Goal: Task Accomplishment & Management: Use online tool/utility

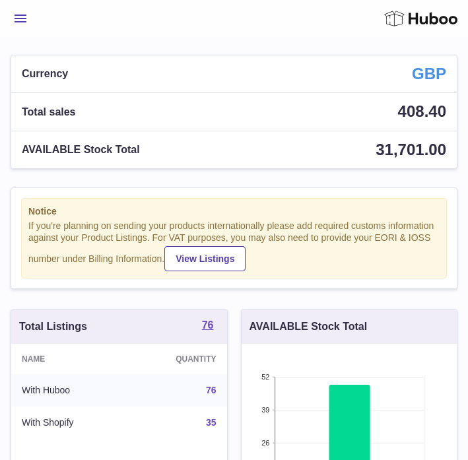
click at [20, 19] on span "Menu" at bounding box center [21, 19] width 12 height 8
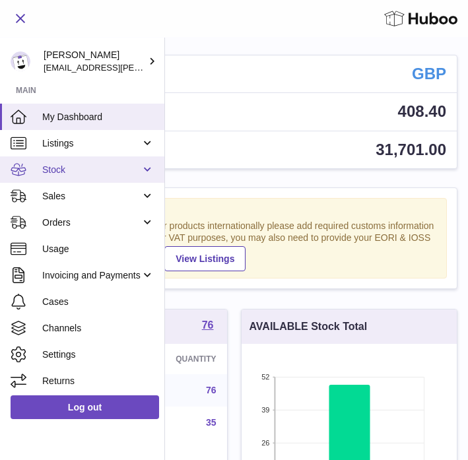
click at [71, 169] on span "Stock" at bounding box center [91, 170] width 98 height 13
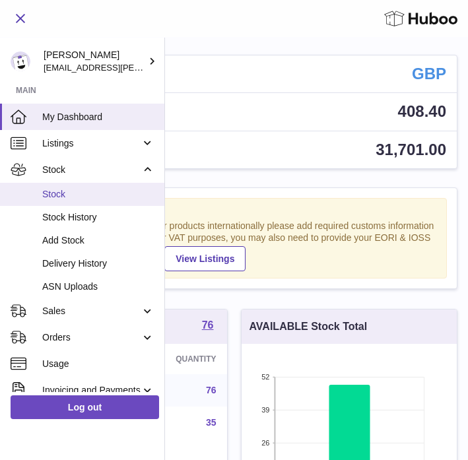
click at [66, 193] on span "Stock" at bounding box center [98, 194] width 112 height 13
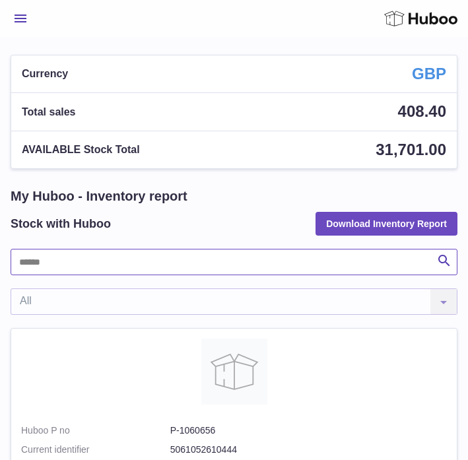
click at [68, 270] on input "text" at bounding box center [234, 262] width 447 height 26
click at [70, 270] on input "text" at bounding box center [234, 262] width 447 height 26
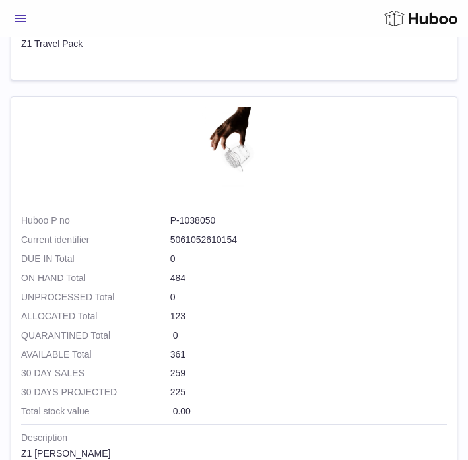
scroll to position [2730, 0]
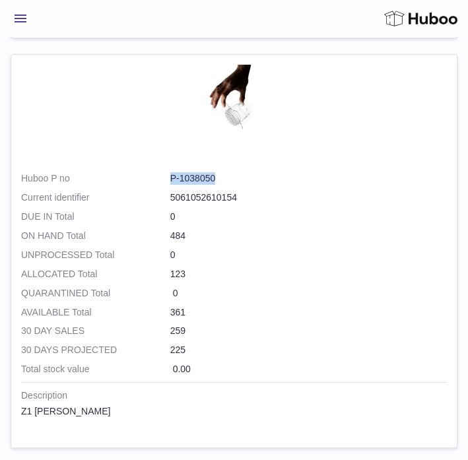
drag, startPoint x: 166, startPoint y: 179, endPoint x: 226, endPoint y: 181, distance: 60.7
click at [226, 181] on dl "Huboo P no P-1038050 Current identifier 5061052610154" at bounding box center [233, 191] width 425 height 38
copy dl "P-1038050"
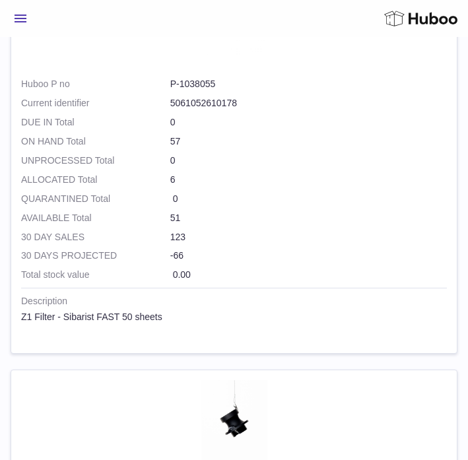
scroll to position [775, 0]
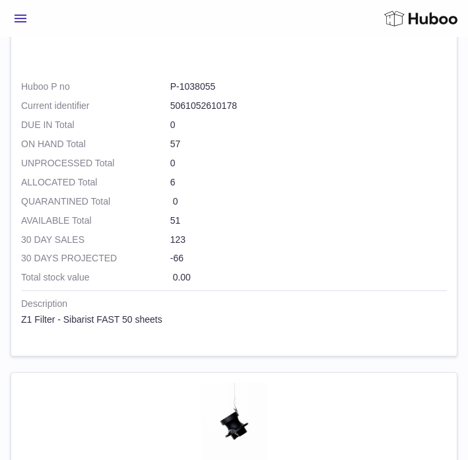
click at [172, 88] on dd "P-1038055" at bounding box center [308, 86] width 276 height 13
drag, startPoint x: 170, startPoint y: 87, endPoint x: 243, endPoint y: 87, distance: 73.9
click at [243, 87] on dd "P-1038055" at bounding box center [308, 86] width 276 height 13
click at [207, 85] on dd "P-1038055" at bounding box center [308, 86] width 276 height 13
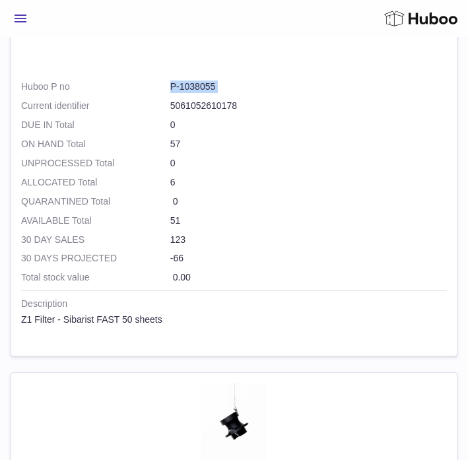
click at [207, 85] on dd "P-1038055" at bounding box center [308, 86] width 276 height 13
copy dl "P-1038055"
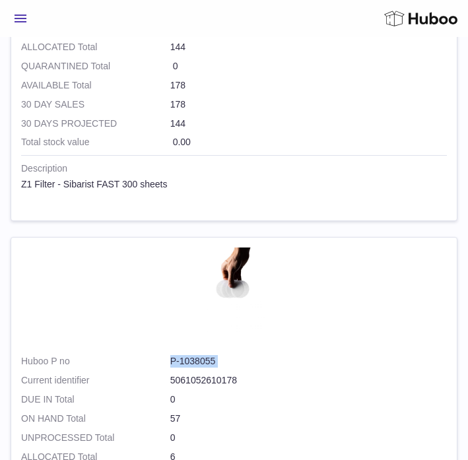
scroll to position [0, 0]
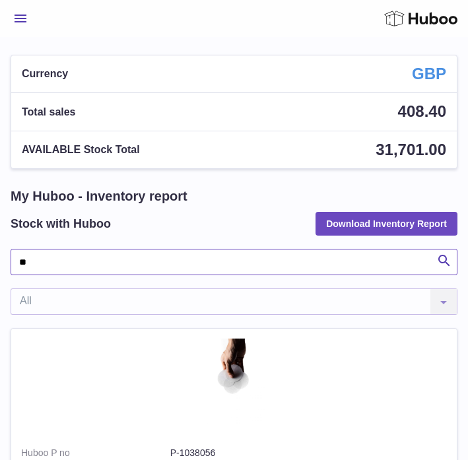
click at [42, 267] on input "**" at bounding box center [234, 262] width 447 height 26
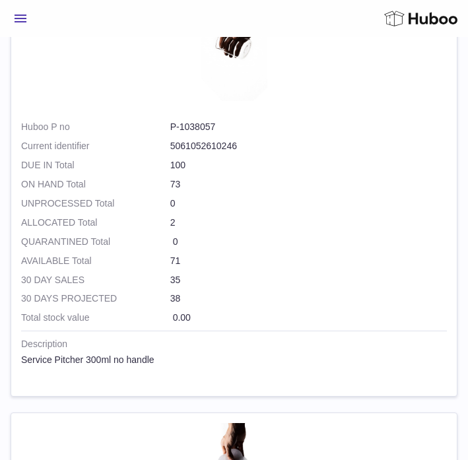
scroll to position [759, 0]
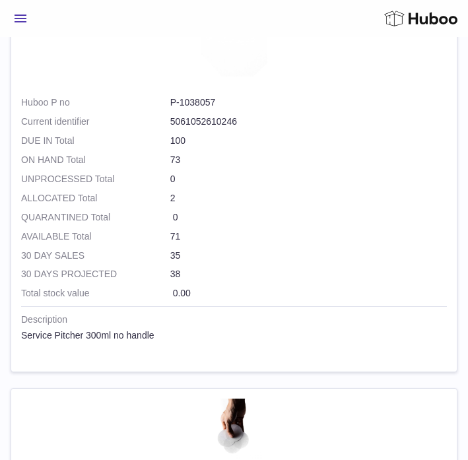
click at [179, 99] on dd "P-1038057" at bounding box center [308, 102] width 276 height 13
drag, startPoint x: 164, startPoint y: 102, endPoint x: 226, endPoint y: 102, distance: 61.3
click at [226, 102] on dl "Huboo P no P-1038057 Current identifier 5061052610246" at bounding box center [233, 115] width 425 height 38
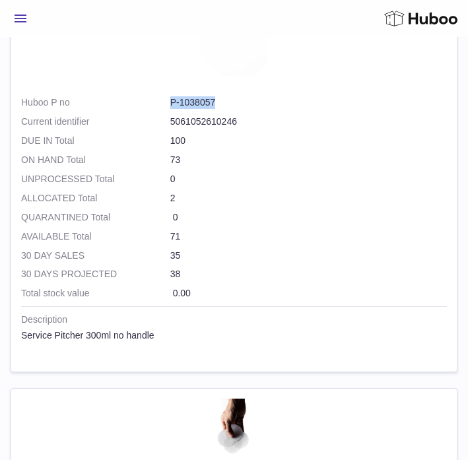
copy dl "P-1038057"
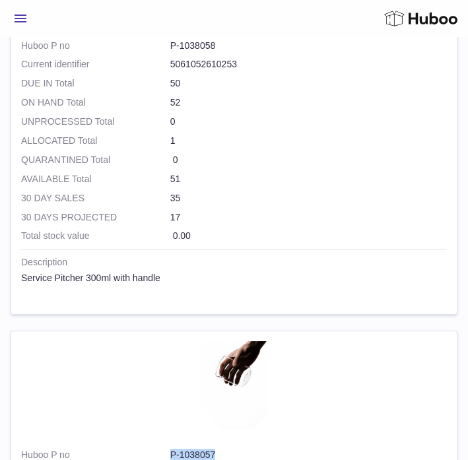
scroll to position [0, 0]
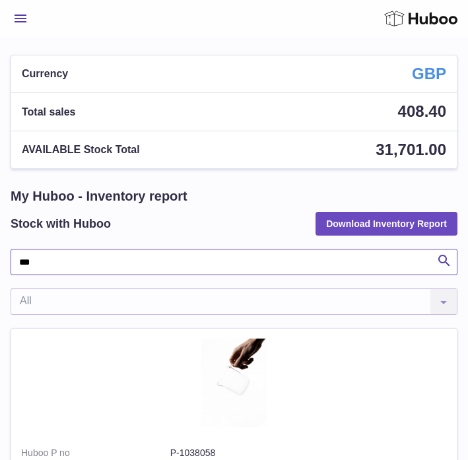
click at [42, 268] on input "***" at bounding box center [234, 262] width 447 height 26
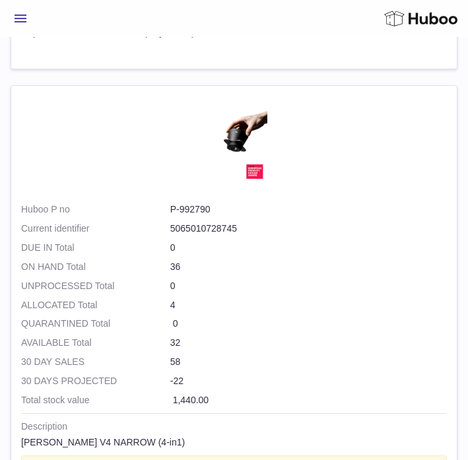
scroll to position [741, 0]
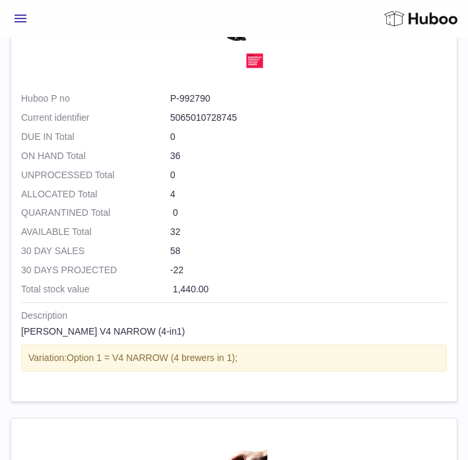
click at [185, 98] on dd "P-992790" at bounding box center [308, 98] width 276 height 13
copy dl "P-992790"
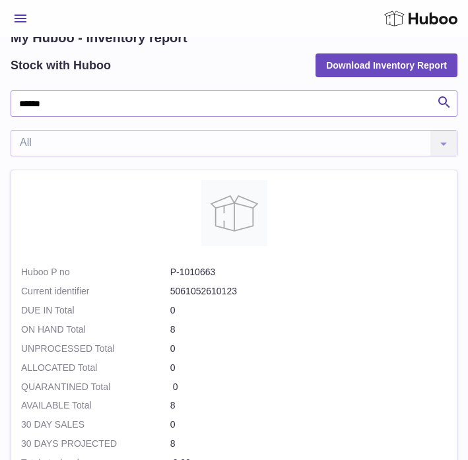
scroll to position [0, 0]
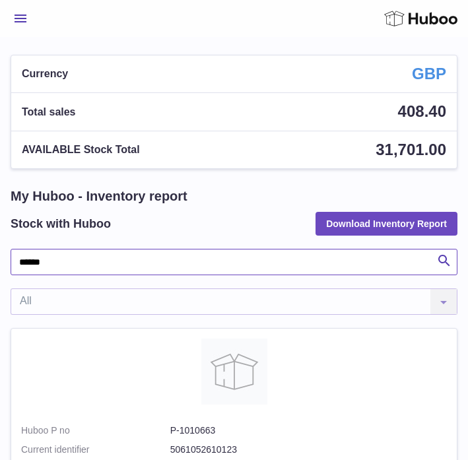
click at [44, 266] on input "******" at bounding box center [234, 262] width 447 height 26
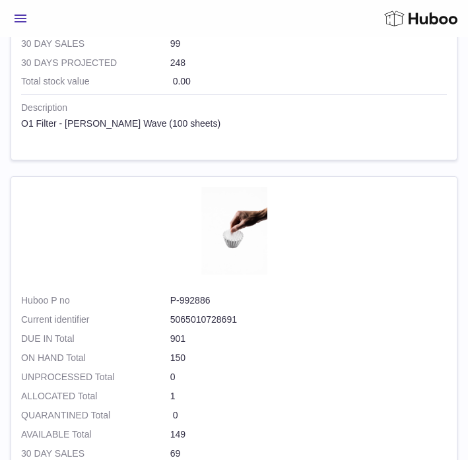
scroll to position [673, 0]
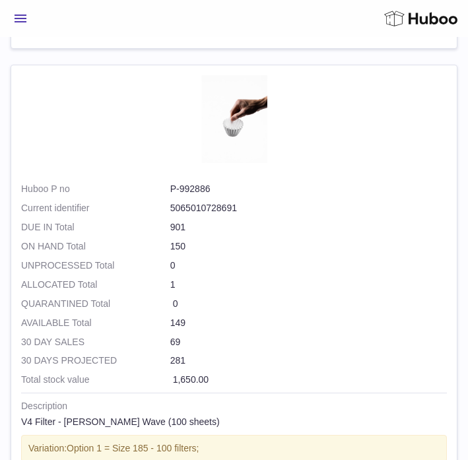
click at [200, 187] on dd "P-992886" at bounding box center [308, 189] width 276 height 13
copy dl "P-992886"
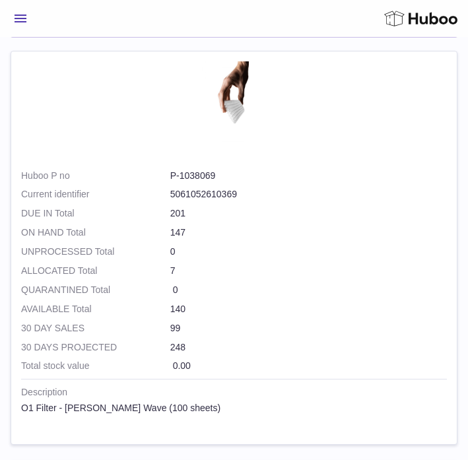
scroll to position [0, 0]
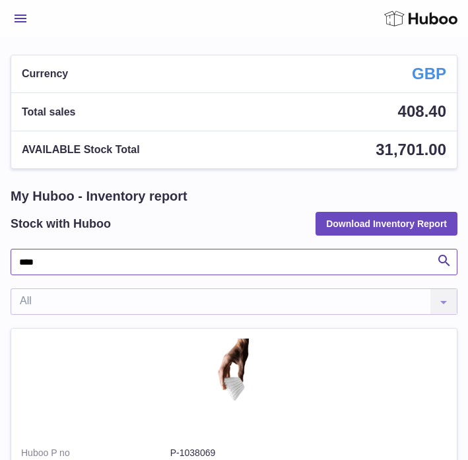
click at [57, 266] on input "****" at bounding box center [234, 262] width 447 height 26
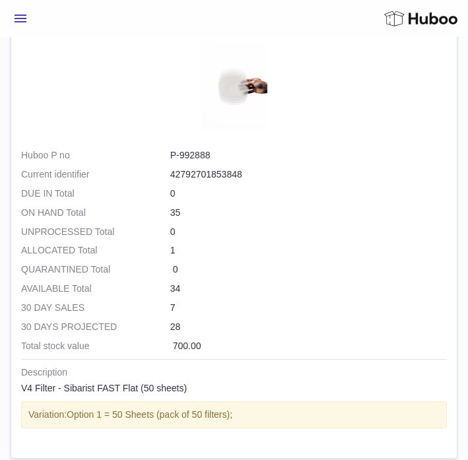
scroll to position [1533, 0]
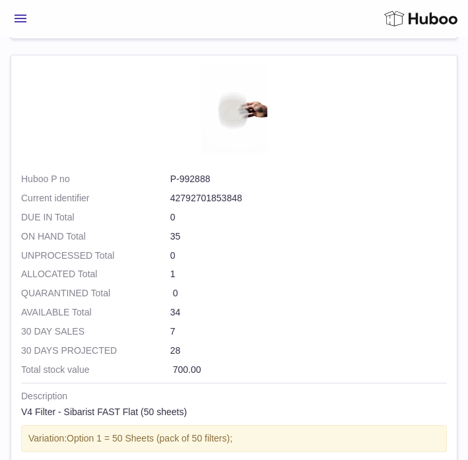
click at [193, 181] on dd "P-992888" at bounding box center [308, 179] width 276 height 13
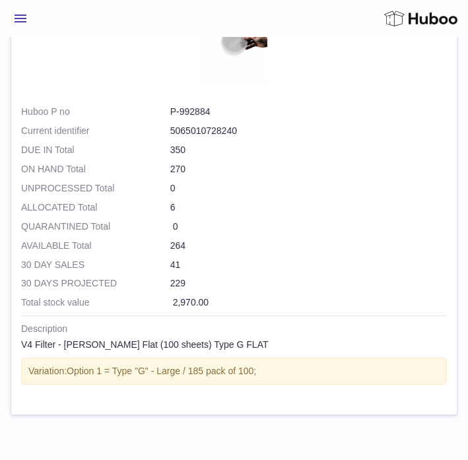
scroll to position [2485, 0]
click at [199, 108] on dd "P-992884" at bounding box center [308, 112] width 276 height 13
copy dl "P-992884"
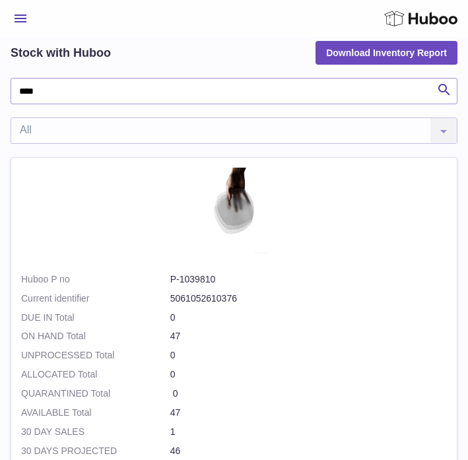
scroll to position [0, 0]
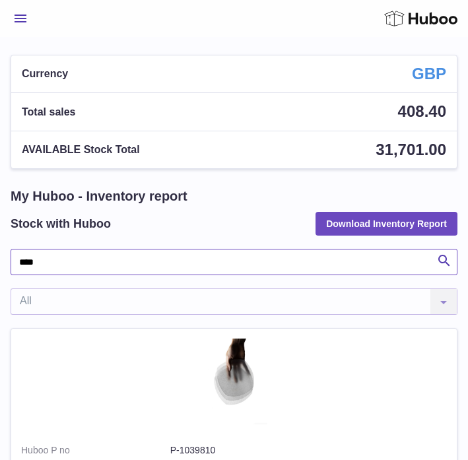
click at [39, 263] on input "****" at bounding box center [234, 262] width 447 height 26
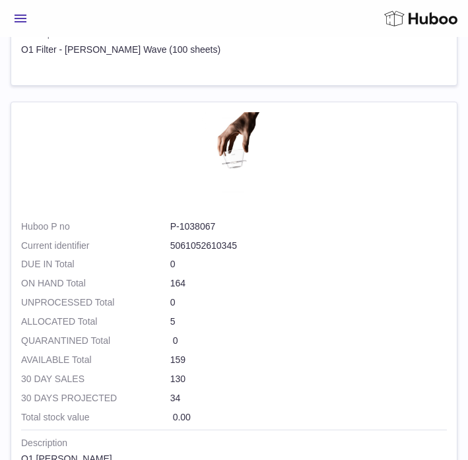
scroll to position [1841, 0]
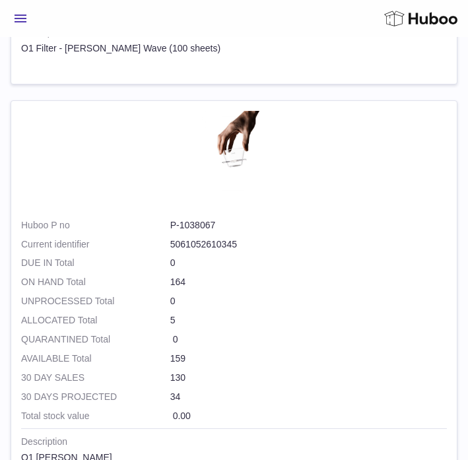
click at [202, 219] on dd "P-1038067" at bounding box center [308, 225] width 276 height 13
copy dl "P-1038067"
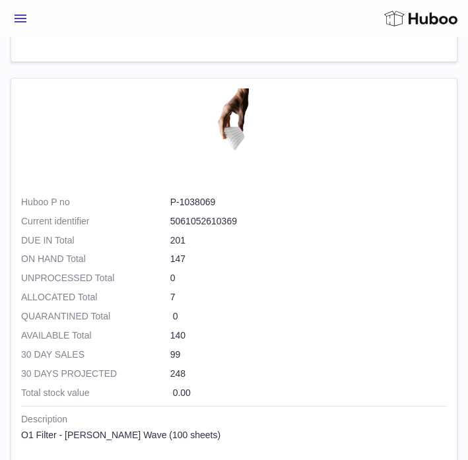
scroll to position [1373, 0]
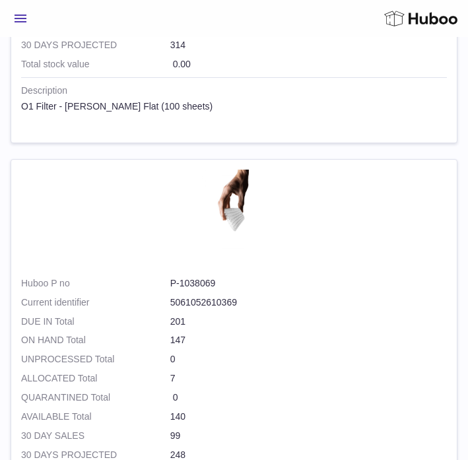
click at [194, 283] on dd "P-1038069" at bounding box center [308, 283] width 276 height 13
drag, startPoint x: 168, startPoint y: 282, endPoint x: 221, endPoint y: 282, distance: 53.4
click at [221, 282] on dl "Huboo P no P-1038069 Current identifier 5061052610369" at bounding box center [233, 296] width 425 height 38
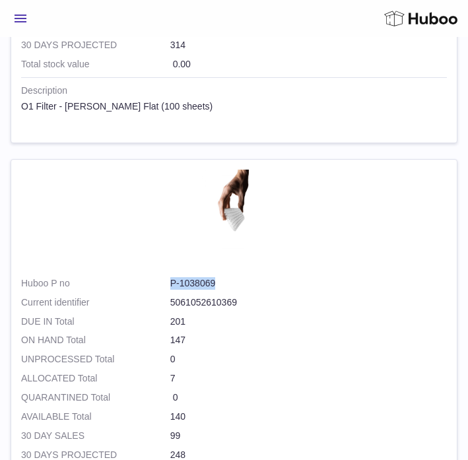
copy dl "P-1038069"
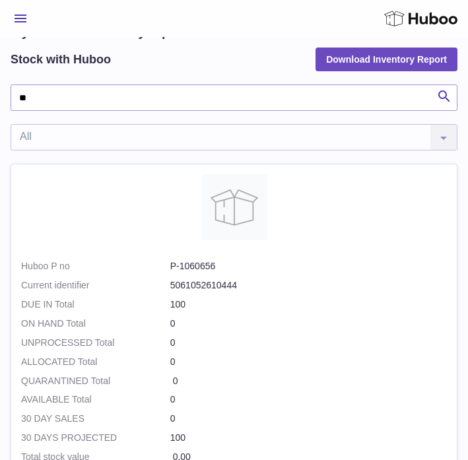
scroll to position [0, 0]
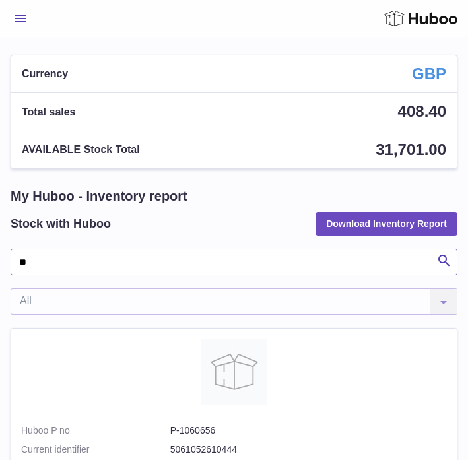
click at [55, 263] on input "**" at bounding box center [234, 262] width 447 height 26
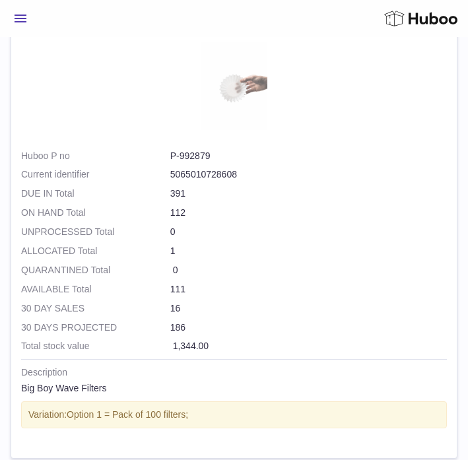
scroll to position [312, 0]
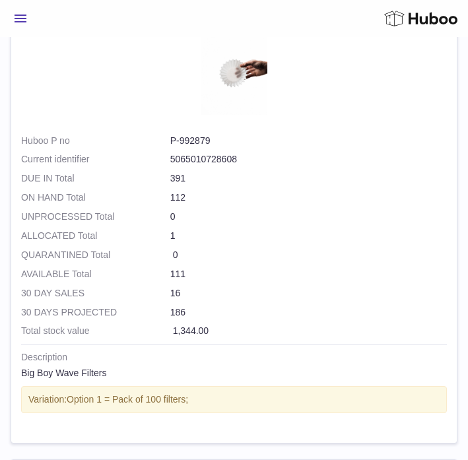
type input "***"
click at [179, 140] on dd "P-992879" at bounding box center [308, 141] width 276 height 13
copy dl "P-992879"
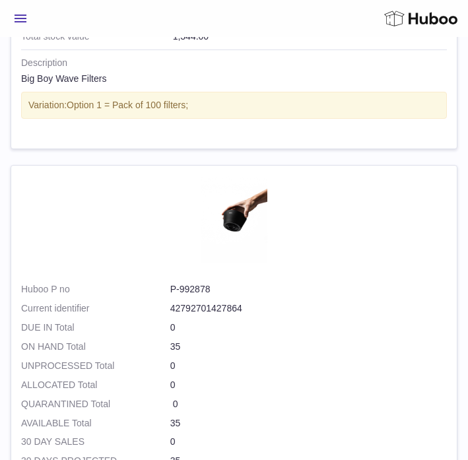
scroll to position [772, 0]
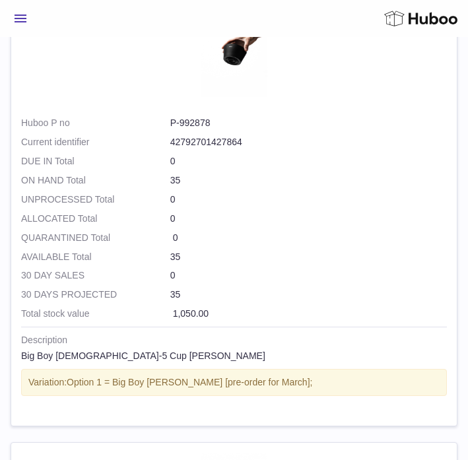
click at [191, 119] on dd "P-992878" at bounding box center [308, 123] width 276 height 13
copy dl "P-992878"
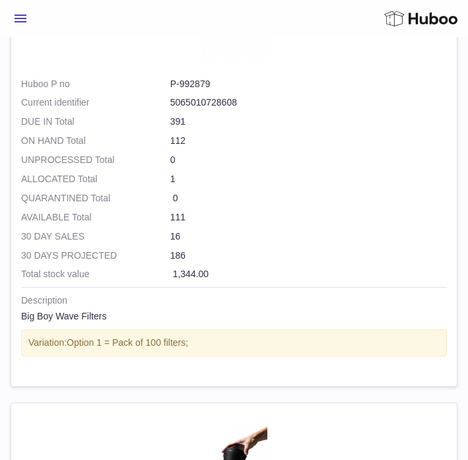
scroll to position [365, 0]
